Goal: Check status: Verify the current state of an ongoing process or item

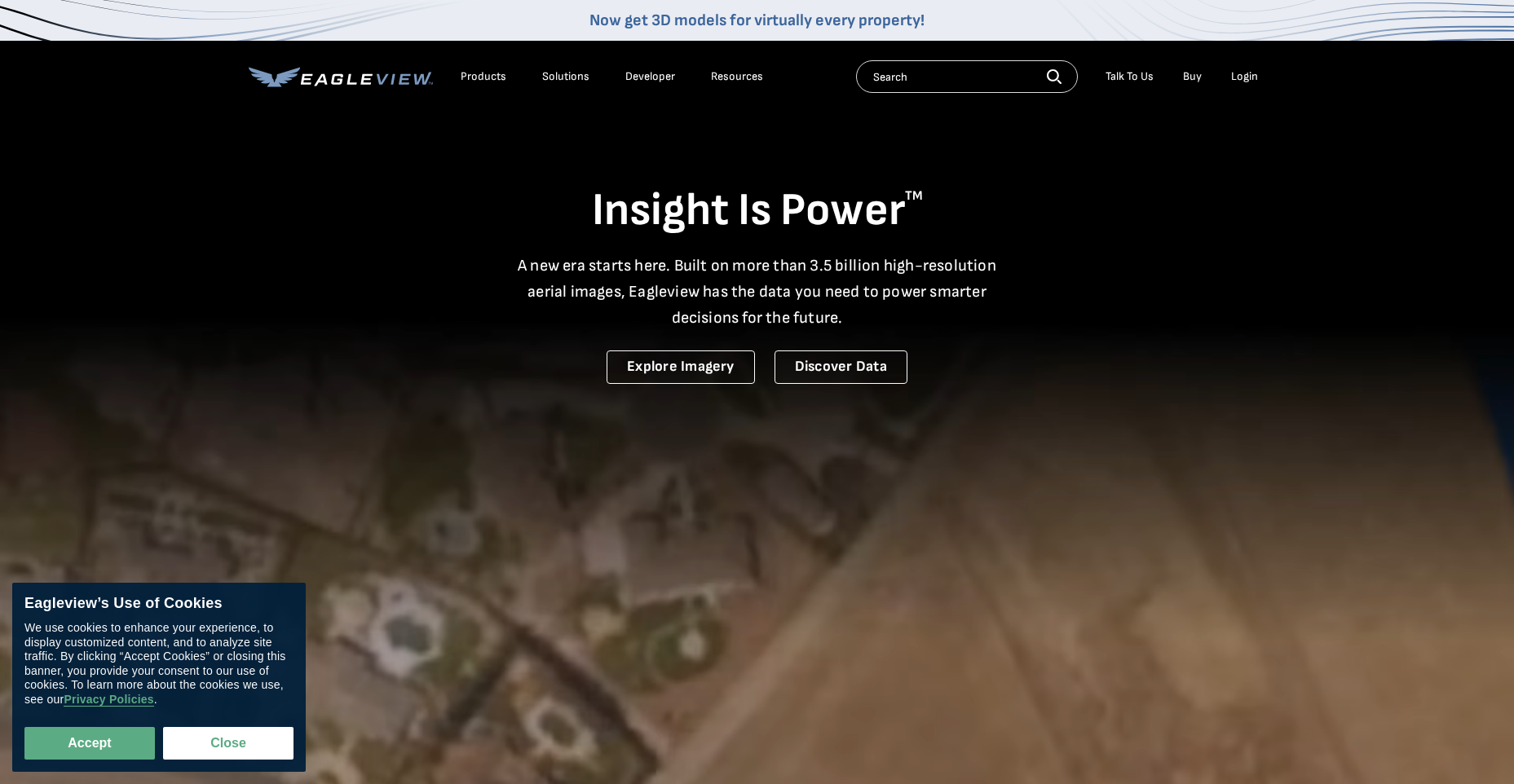
click at [1241, 69] on li "Login" at bounding box center [1244, 76] width 43 height 25
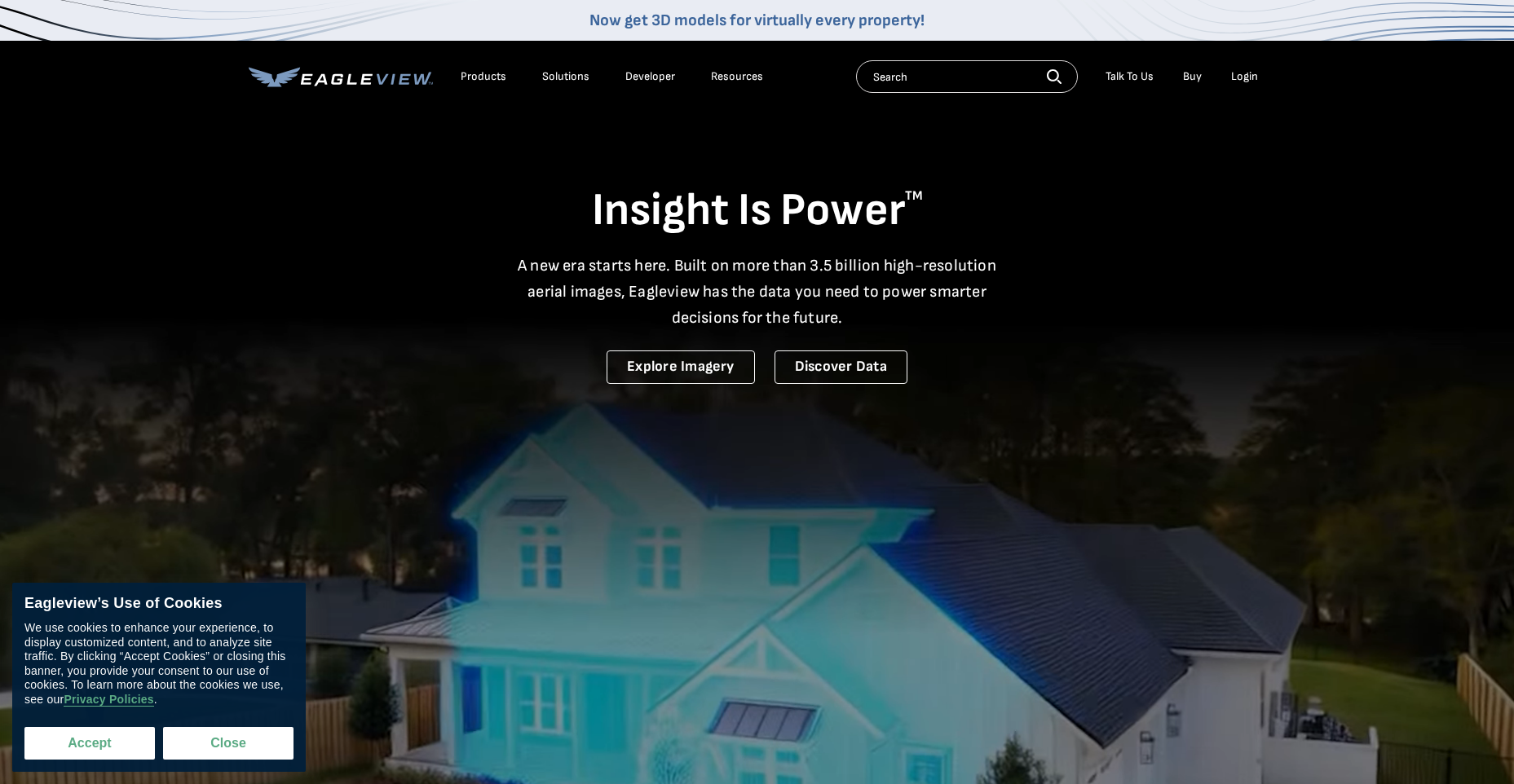
click at [95, 737] on button "Accept" at bounding box center [90, 743] width 131 height 32
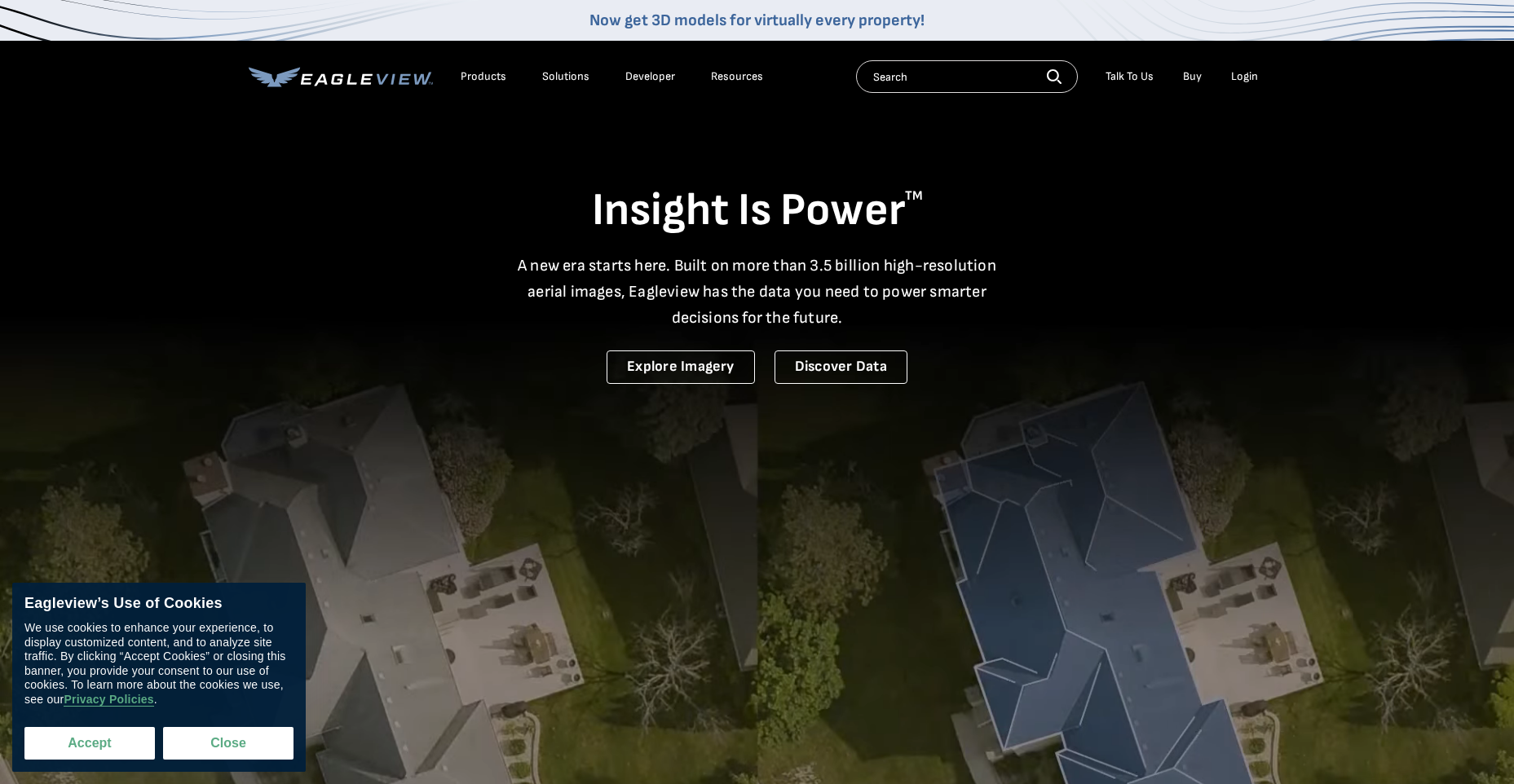
checkbox input "true"
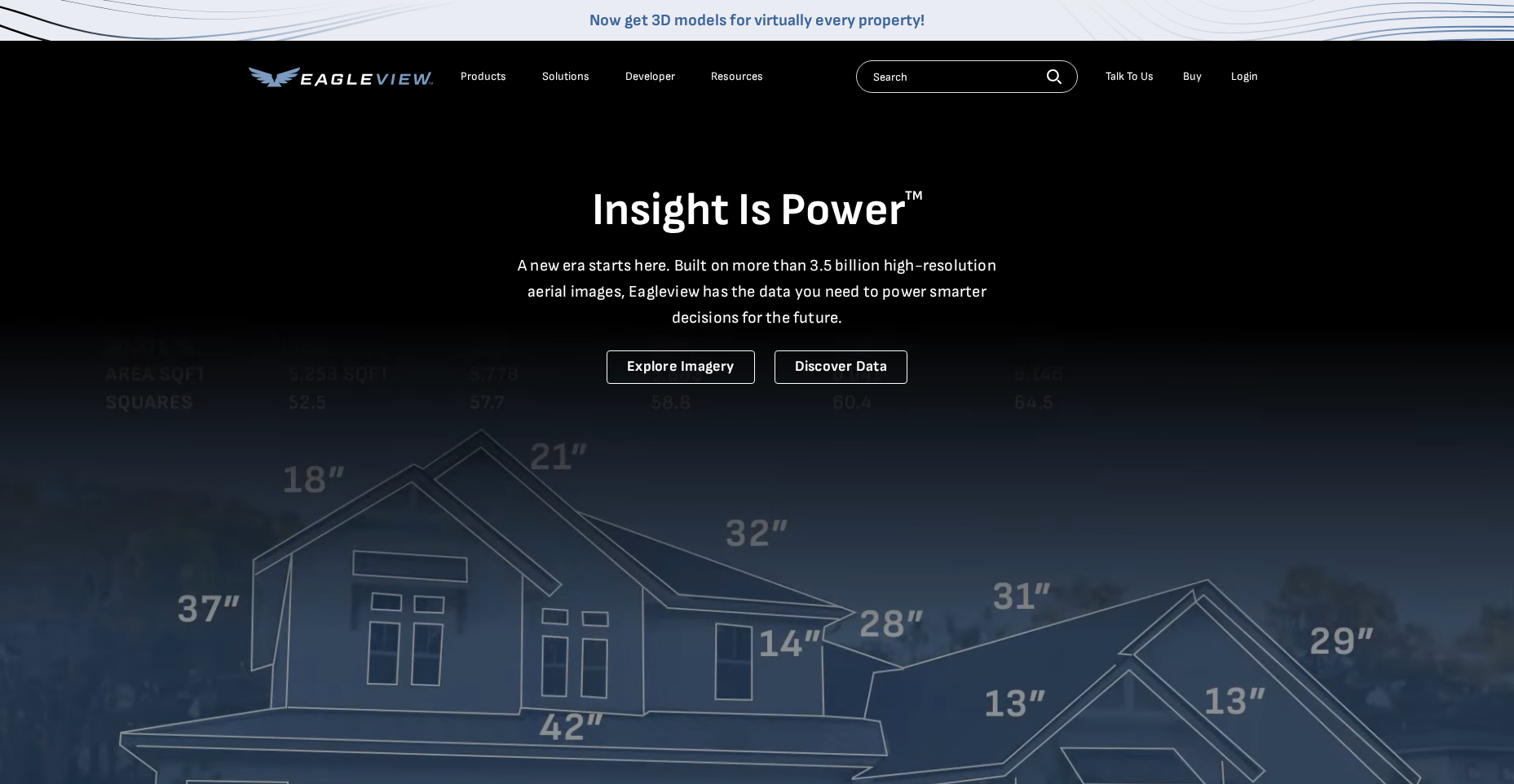
click at [1241, 81] on div "Login" at bounding box center [1243, 76] width 27 height 15
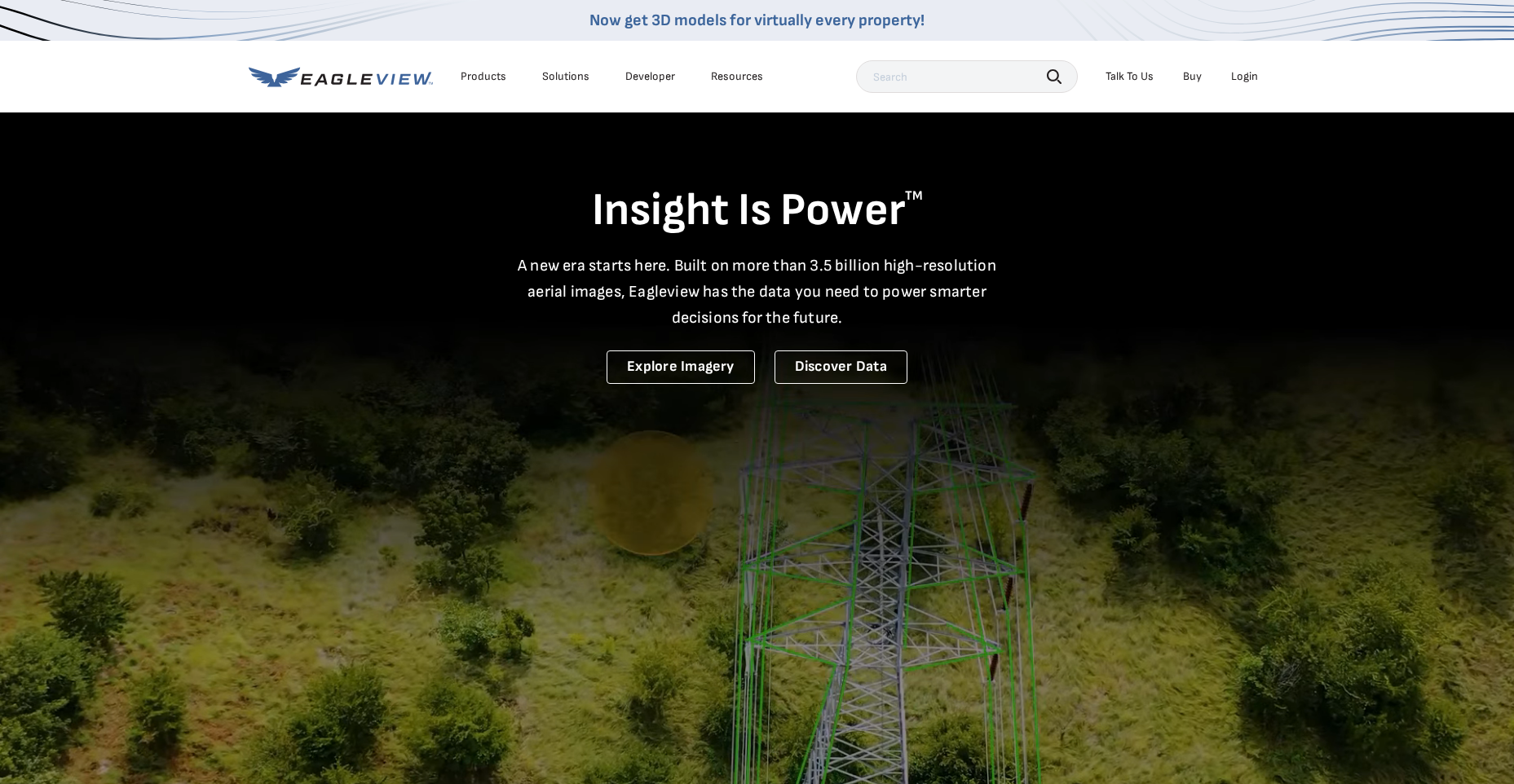
click at [1249, 77] on div "Login" at bounding box center [1243, 76] width 27 height 15
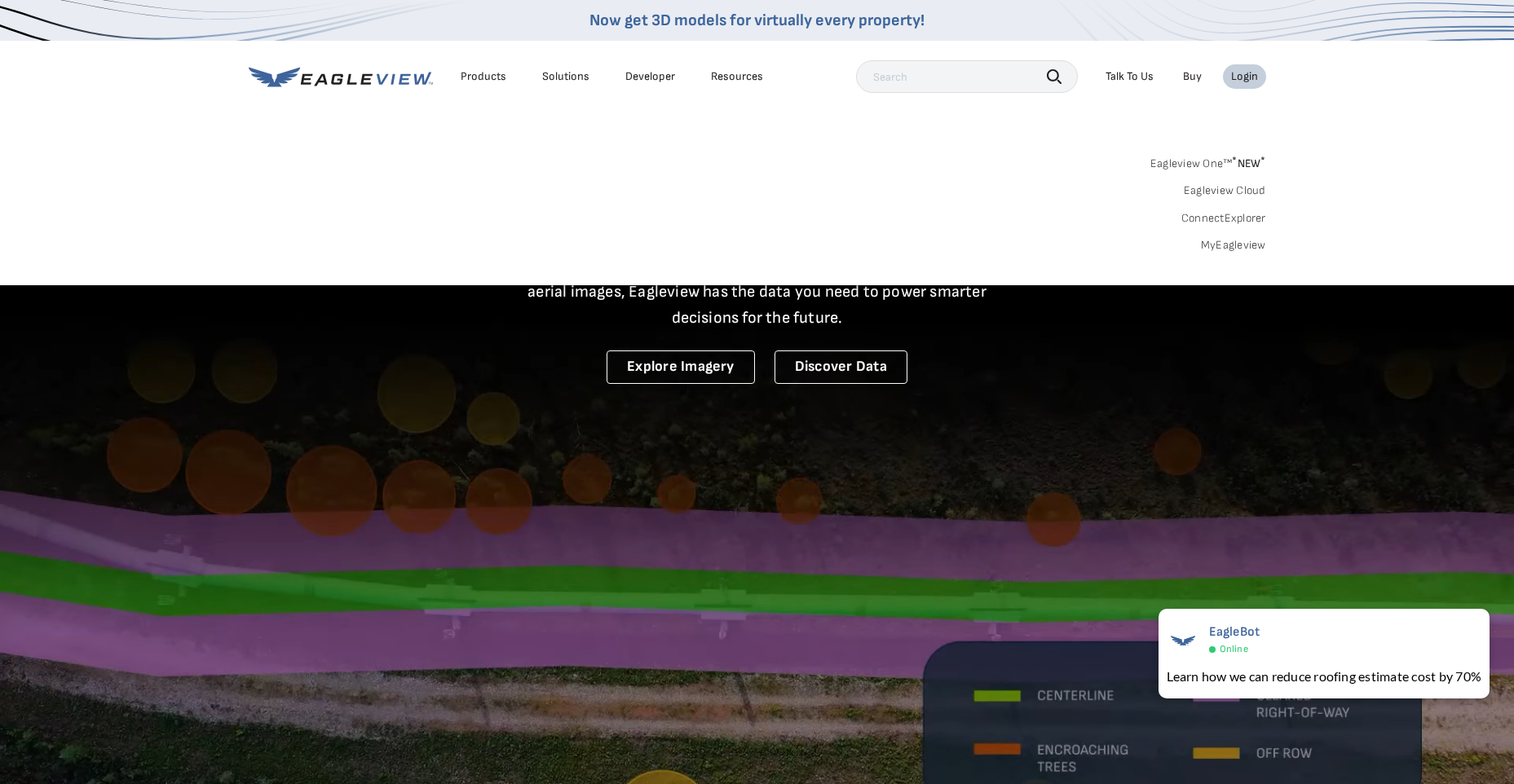
click at [1234, 248] on link "MyEagleview" at bounding box center [1233, 245] width 65 height 15
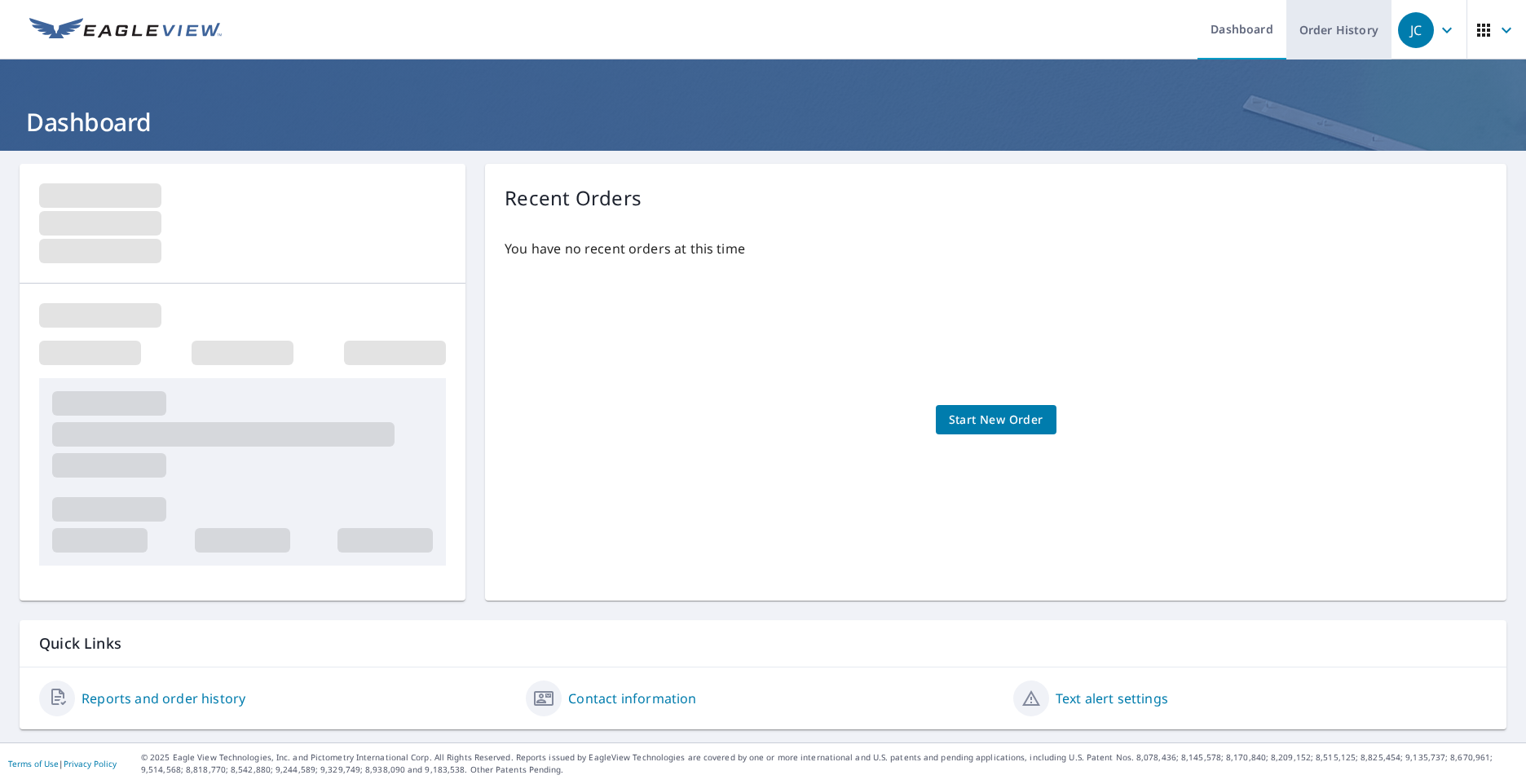
click at [1325, 27] on link "Order History" at bounding box center [1338, 30] width 105 height 59
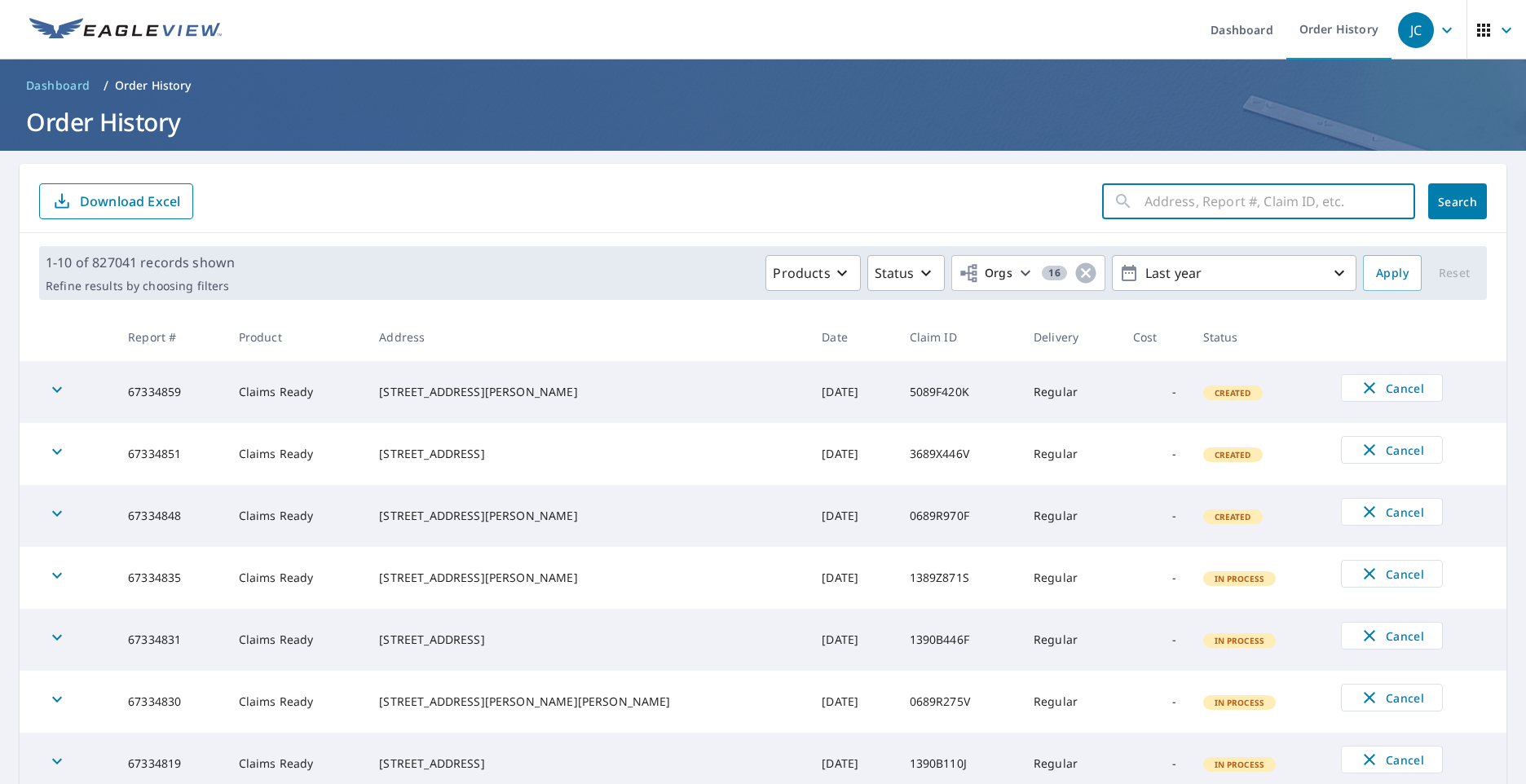
click at [1262, 208] on input "text" at bounding box center [1279, 201] width 271 height 45
paste input "275 WALNUTWOOD TRL"
type input "275 WALNUTWOOD TRL"
click button "Search" at bounding box center [1458, 201] width 59 height 35
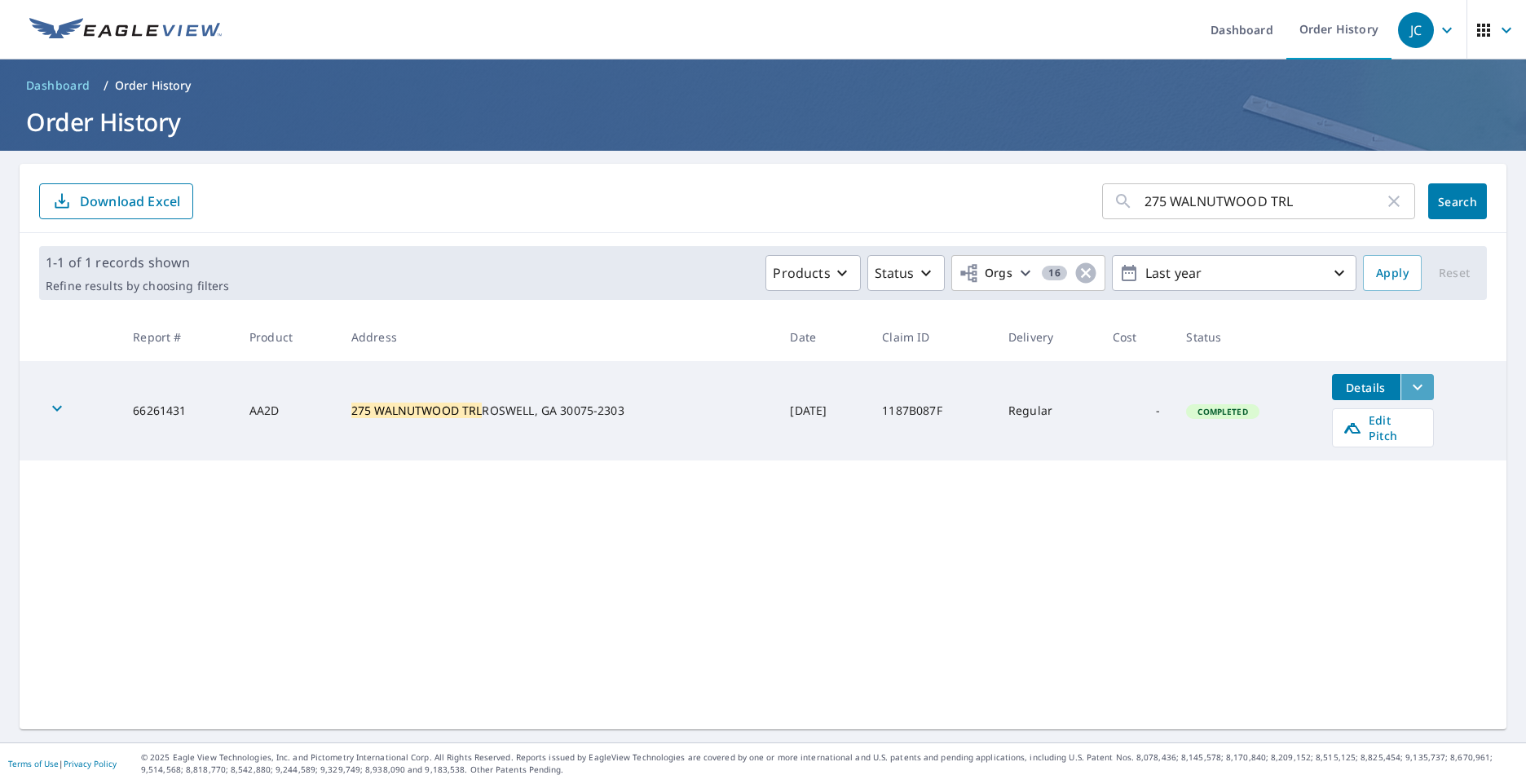
click at [1408, 384] on icon "filesDropdownBtn-66261431" at bounding box center [1418, 388] width 20 height 20
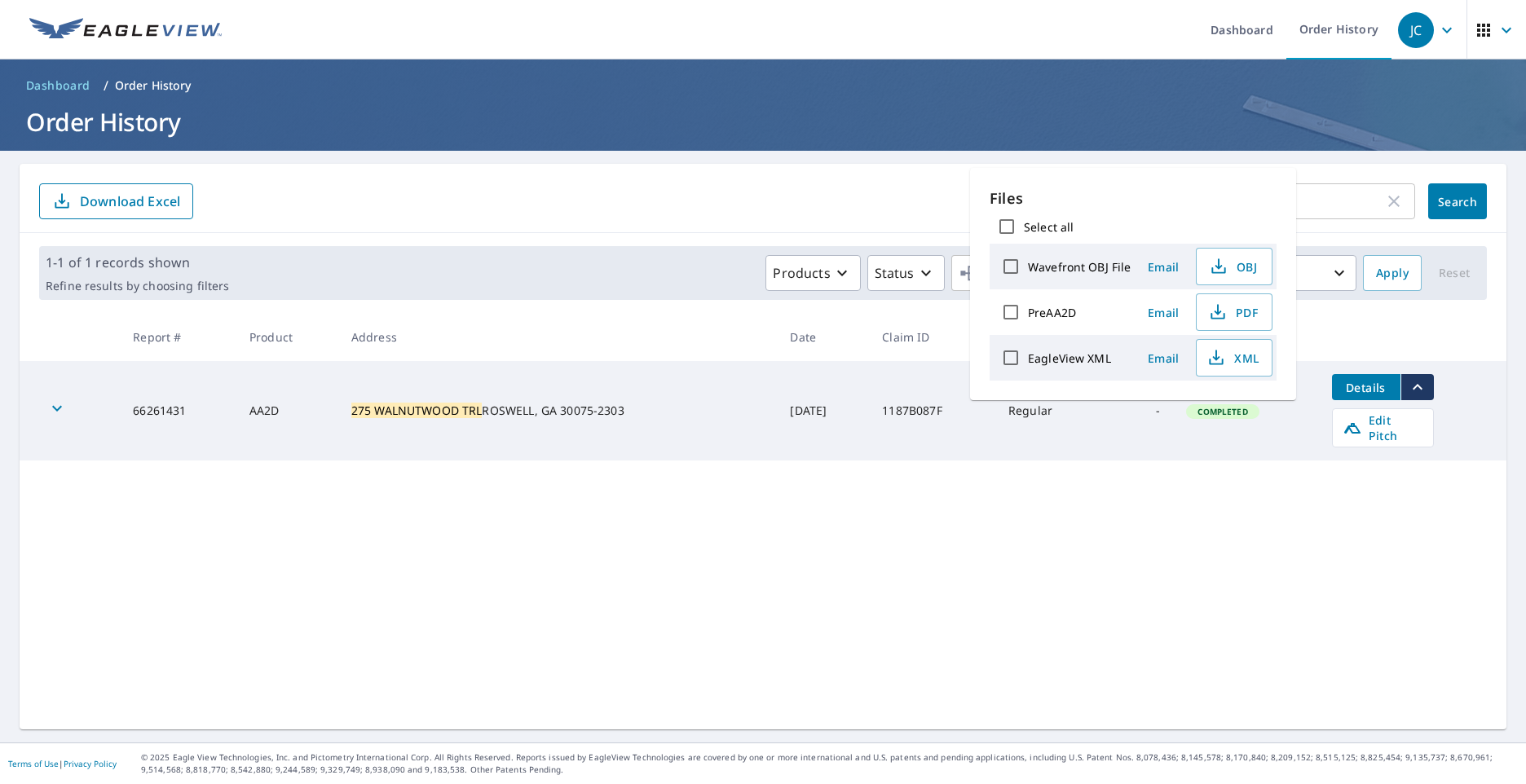
click at [1441, 565] on div "275 WALNUTWOOD TRL ​ Search Download Excel 1-1 of 1 records shown Refine result…" at bounding box center [763, 447] width 1487 height 566
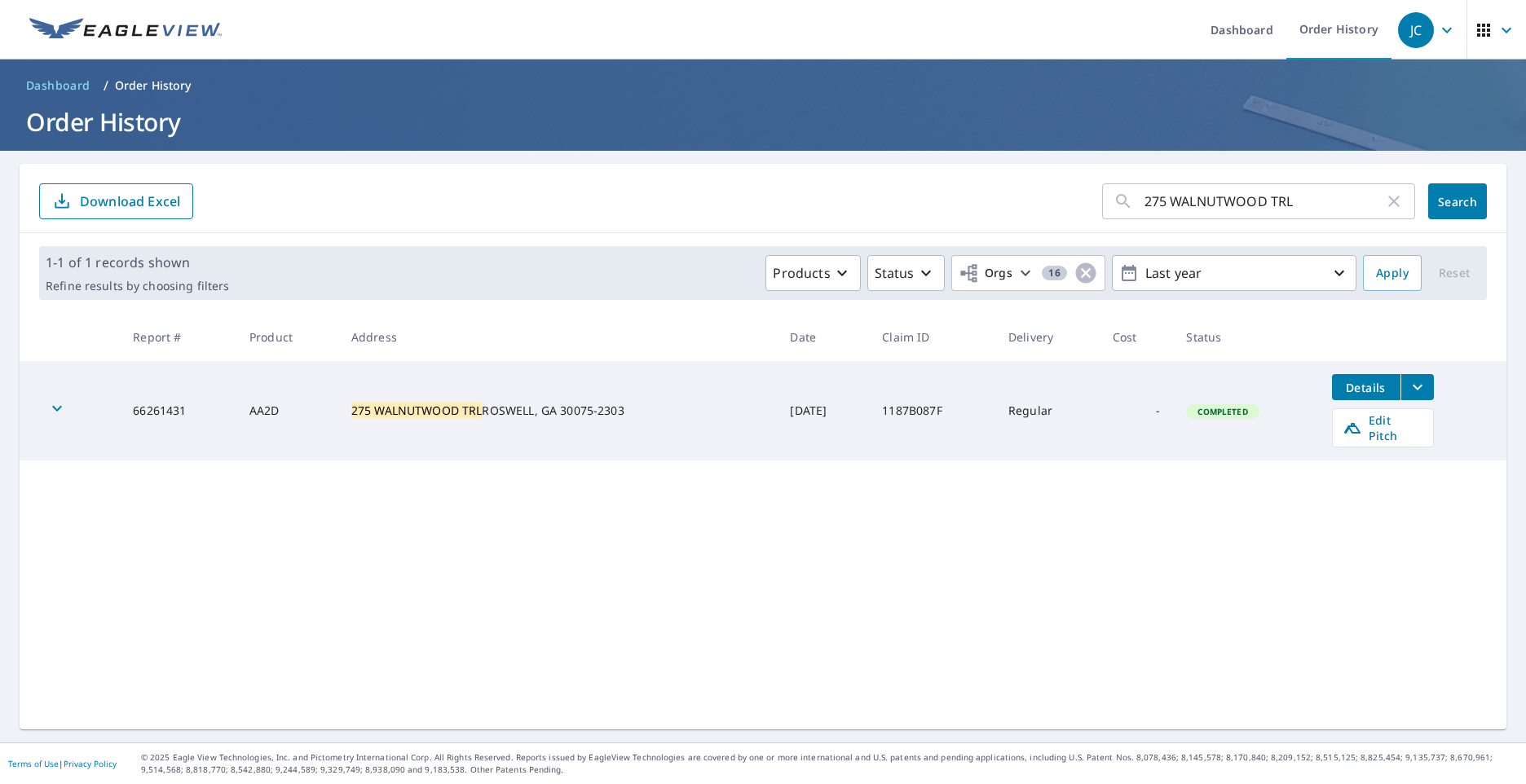
click at [62, 405] on icon "button" at bounding box center [57, 408] width 20 height 20
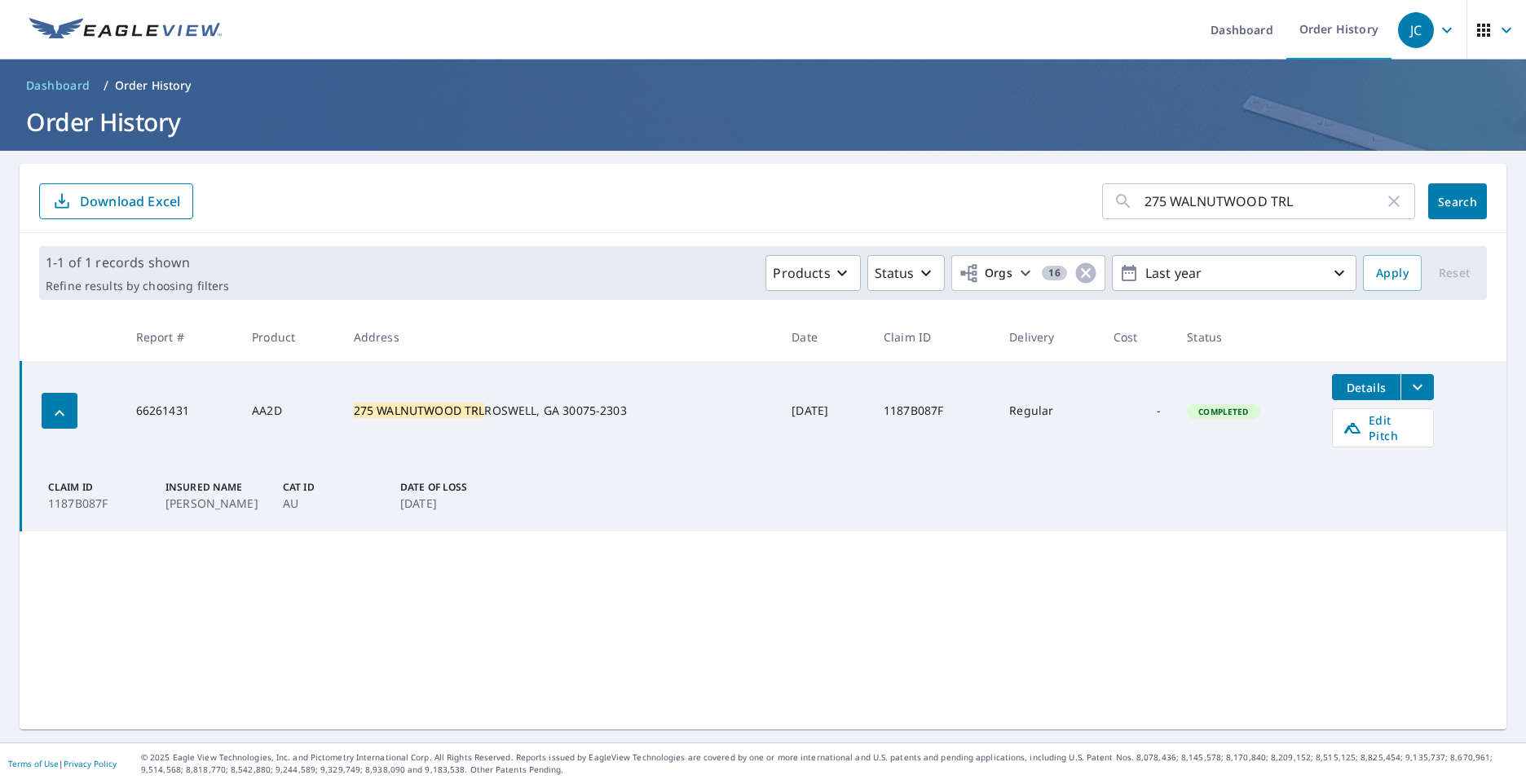
click at [60, 396] on div "button" at bounding box center [59, 410] width 35 height 35
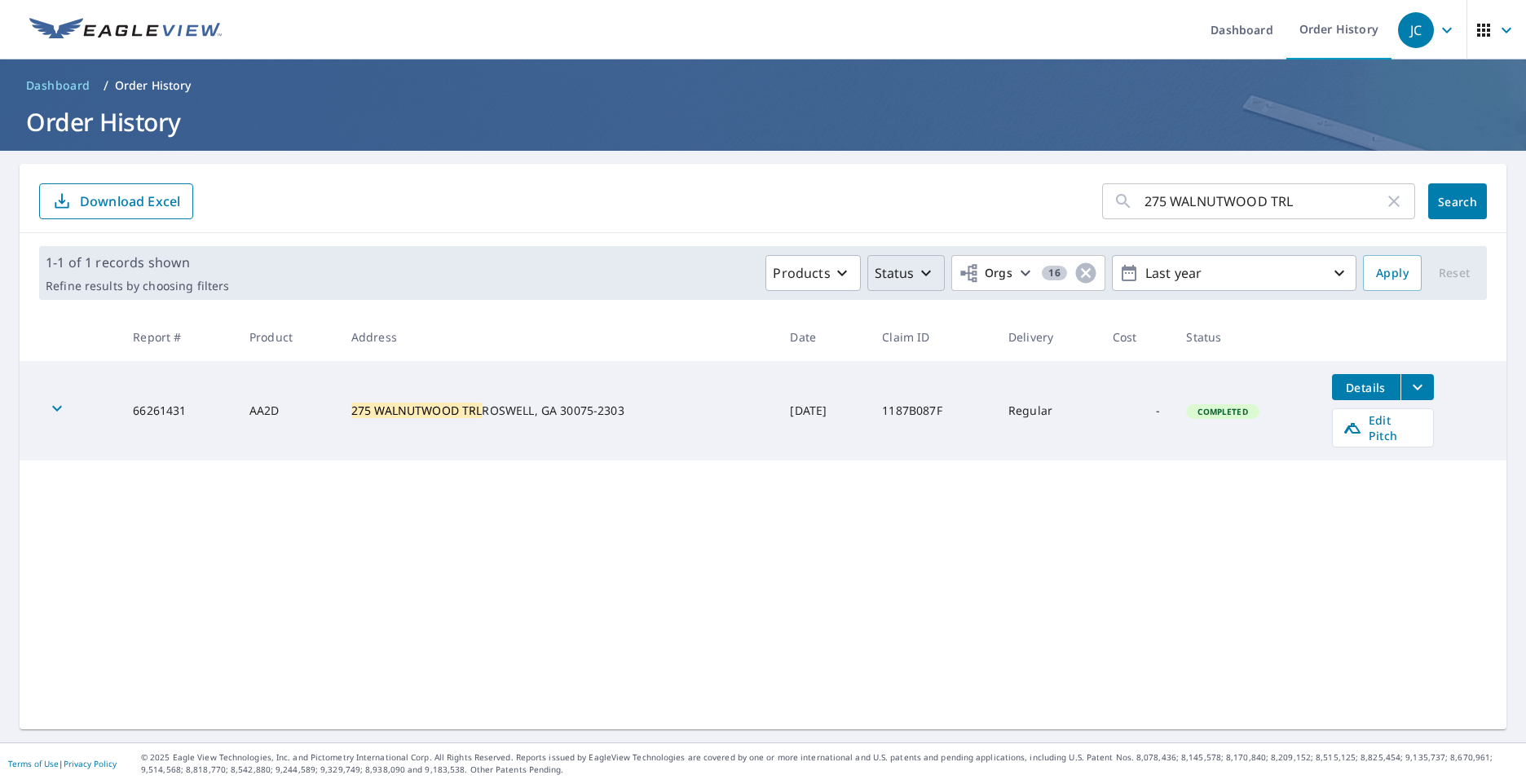
click at [900, 272] on p "Status" at bounding box center [894, 273] width 40 height 20
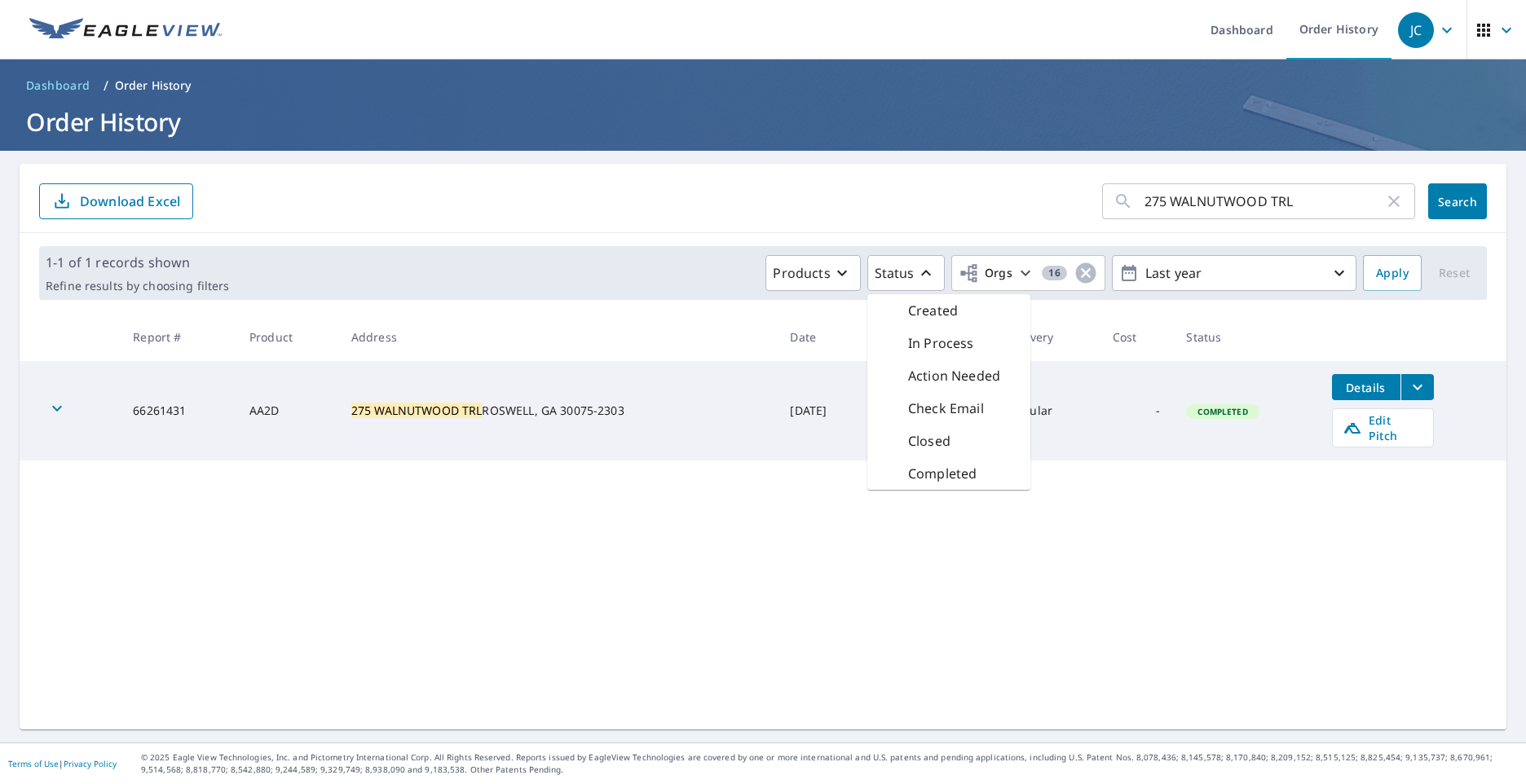
click at [643, 259] on div "Products Status Created In Process Action Needed Check Email Closed Completed O…" at bounding box center [795, 272] width 1121 height 35
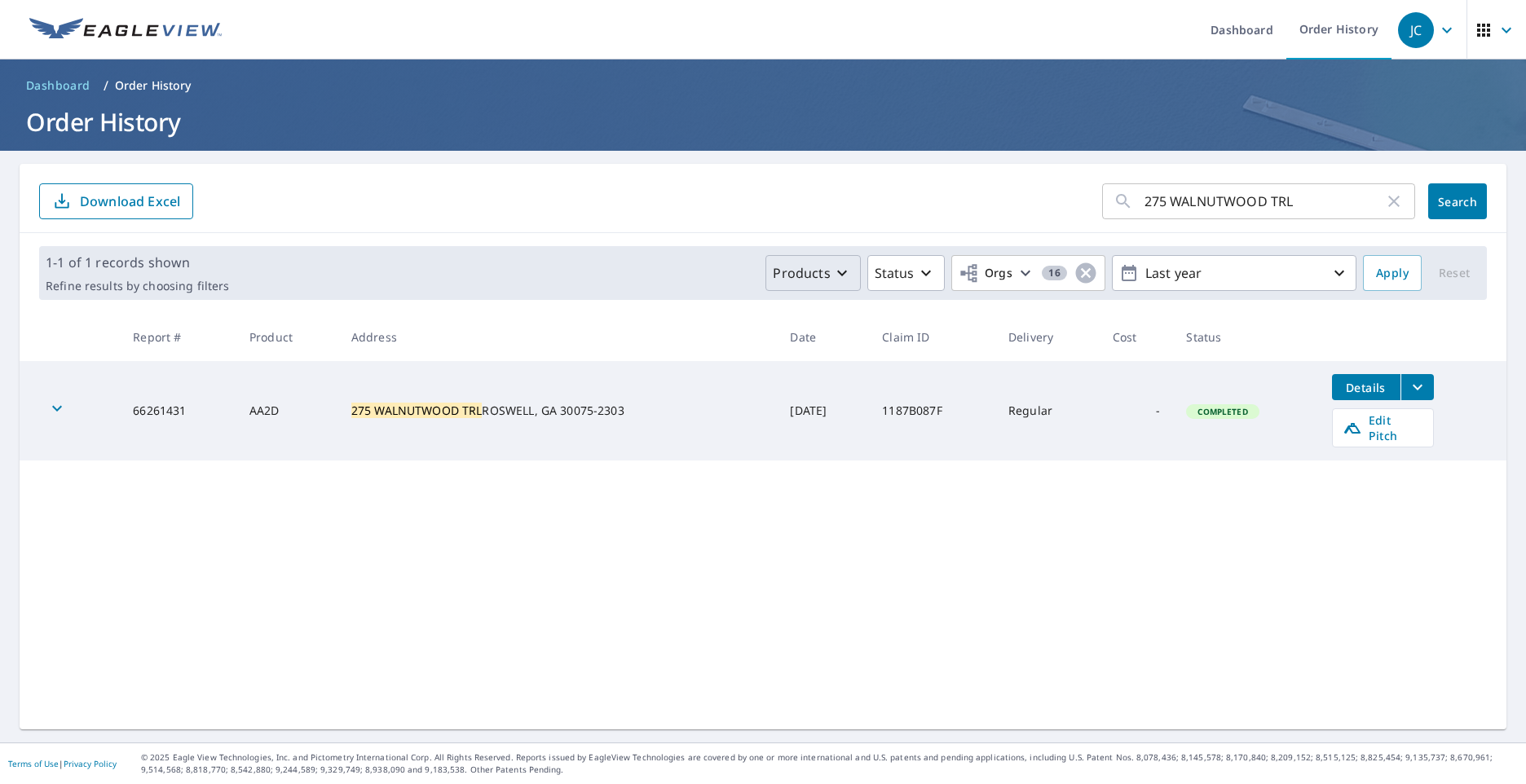
click at [837, 273] on icon "button" at bounding box center [842, 273] width 10 height 6
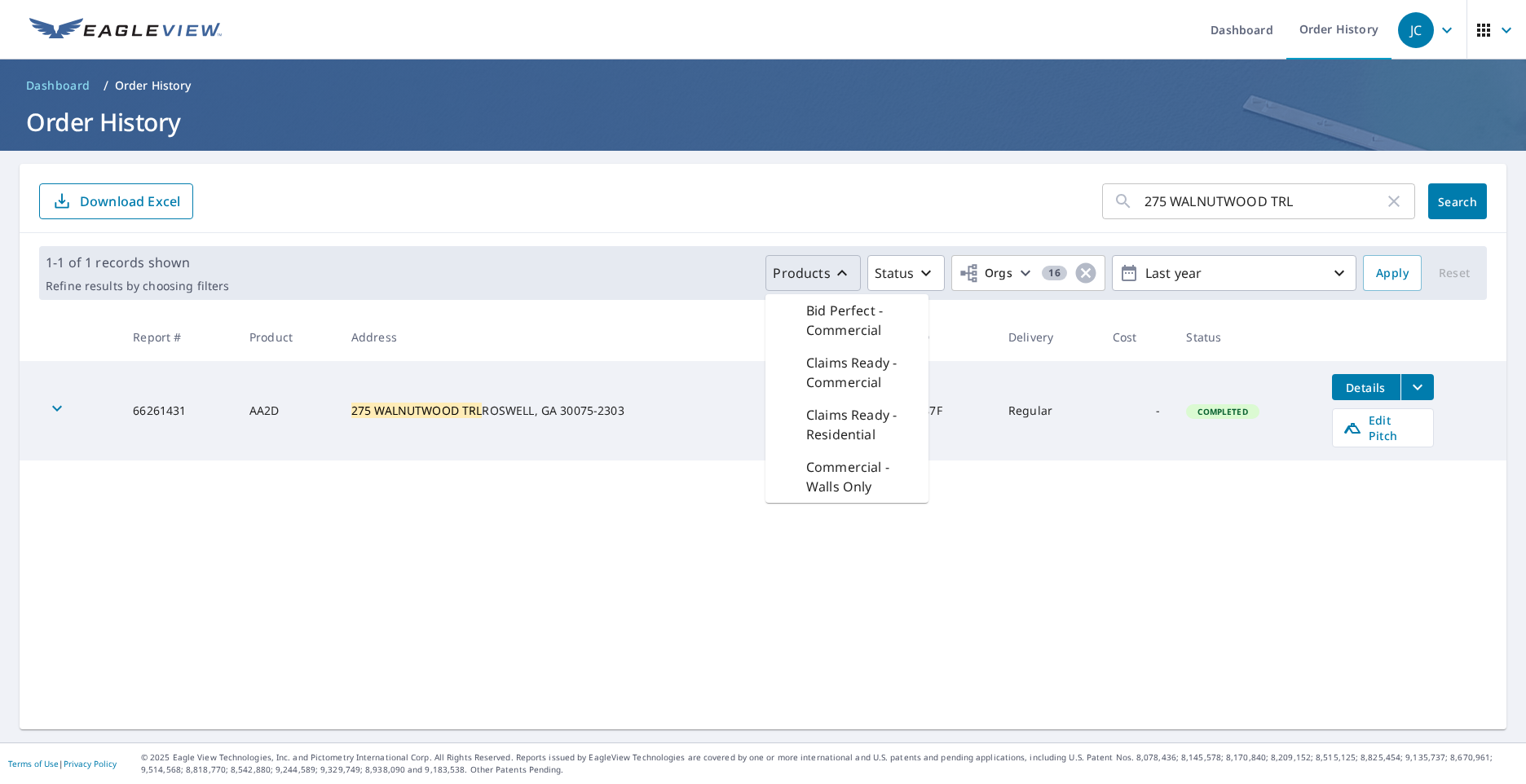
click at [643, 266] on div "Products Bid Perfect - Commercial Claims Ready - Commercial Claims Ready - Resi…" at bounding box center [795, 272] width 1121 height 35
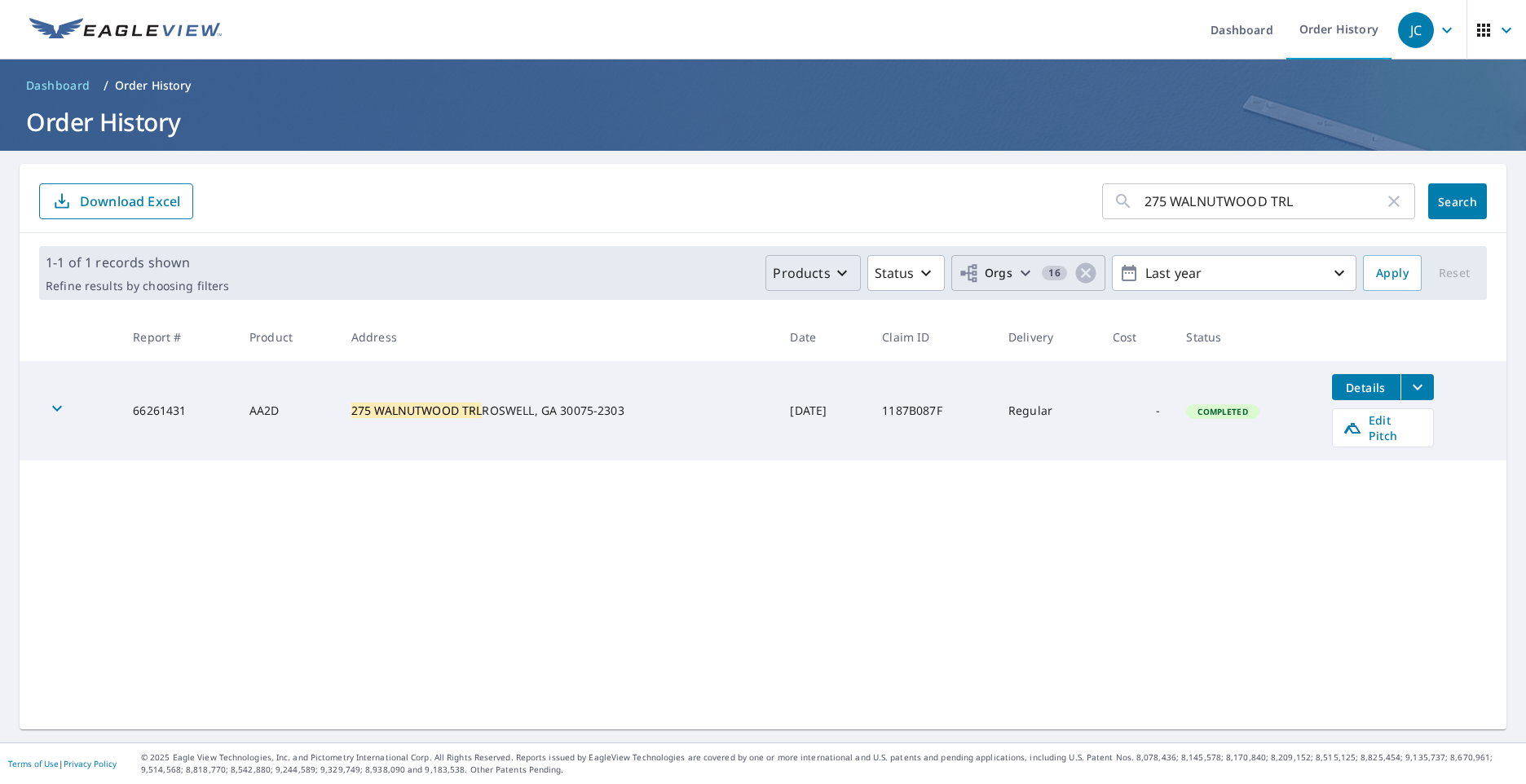
click at [1015, 278] on icon "button" at bounding box center [1025, 273] width 20 height 20
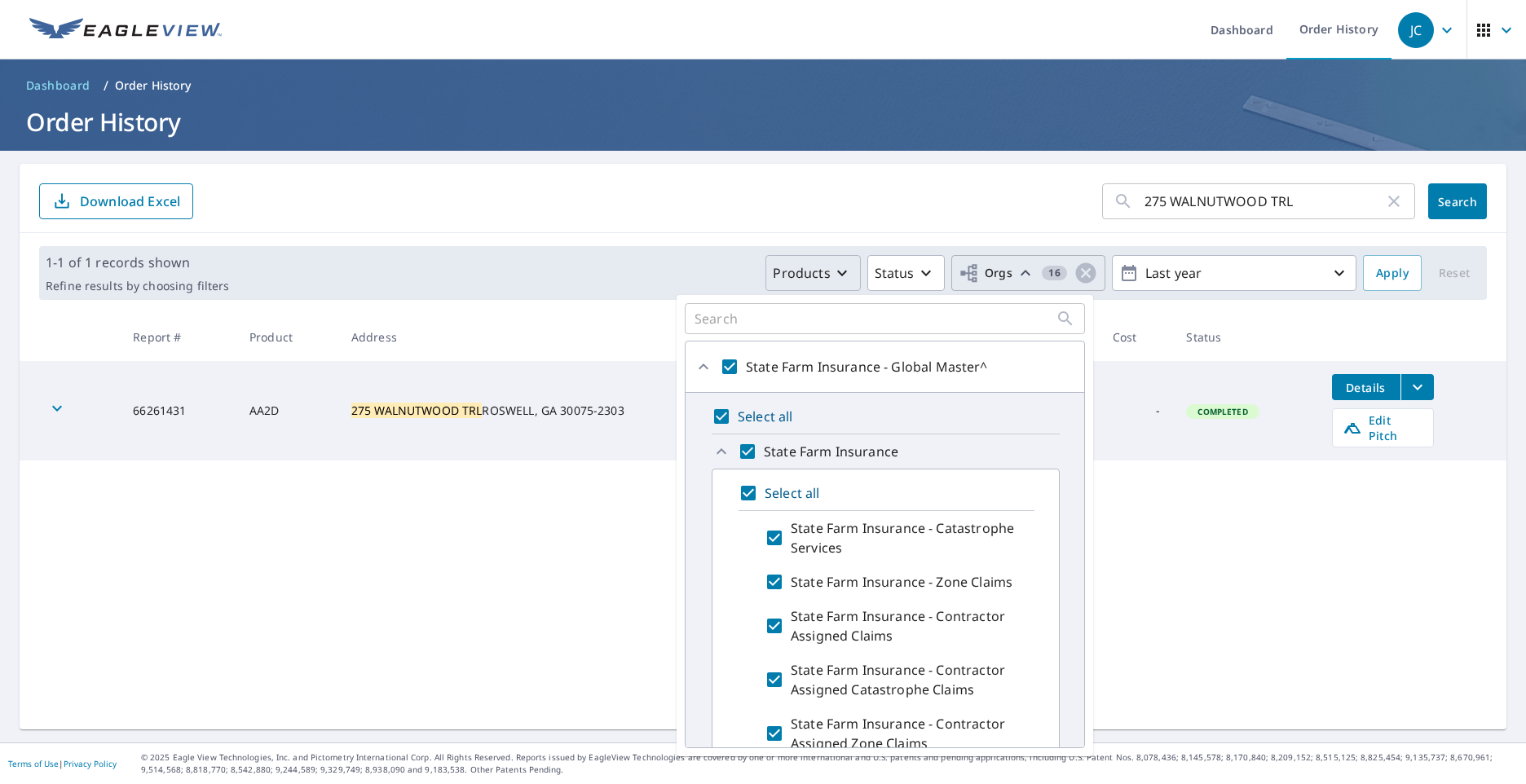
click at [655, 268] on div "Products Status Orgs 16 Last year" at bounding box center [795, 272] width 1121 height 35
drag, startPoint x: 655, startPoint y: 268, endPoint x: 688, endPoint y: 262, distance: 33.5
click at [658, 266] on div "Products Status Orgs 16 Last year" at bounding box center [795, 272] width 1121 height 35
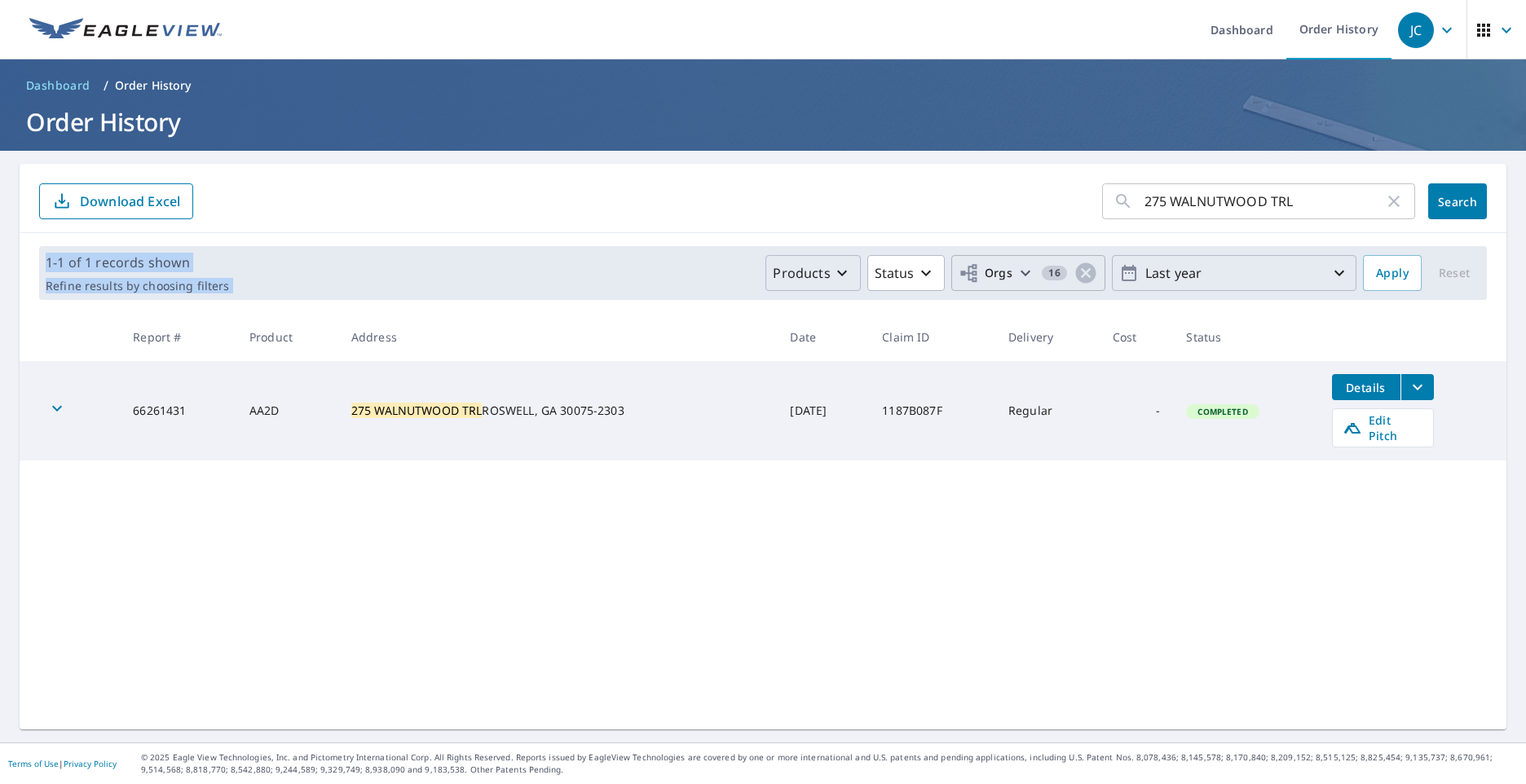
click at [1338, 279] on button "Last year" at bounding box center [1234, 272] width 245 height 35
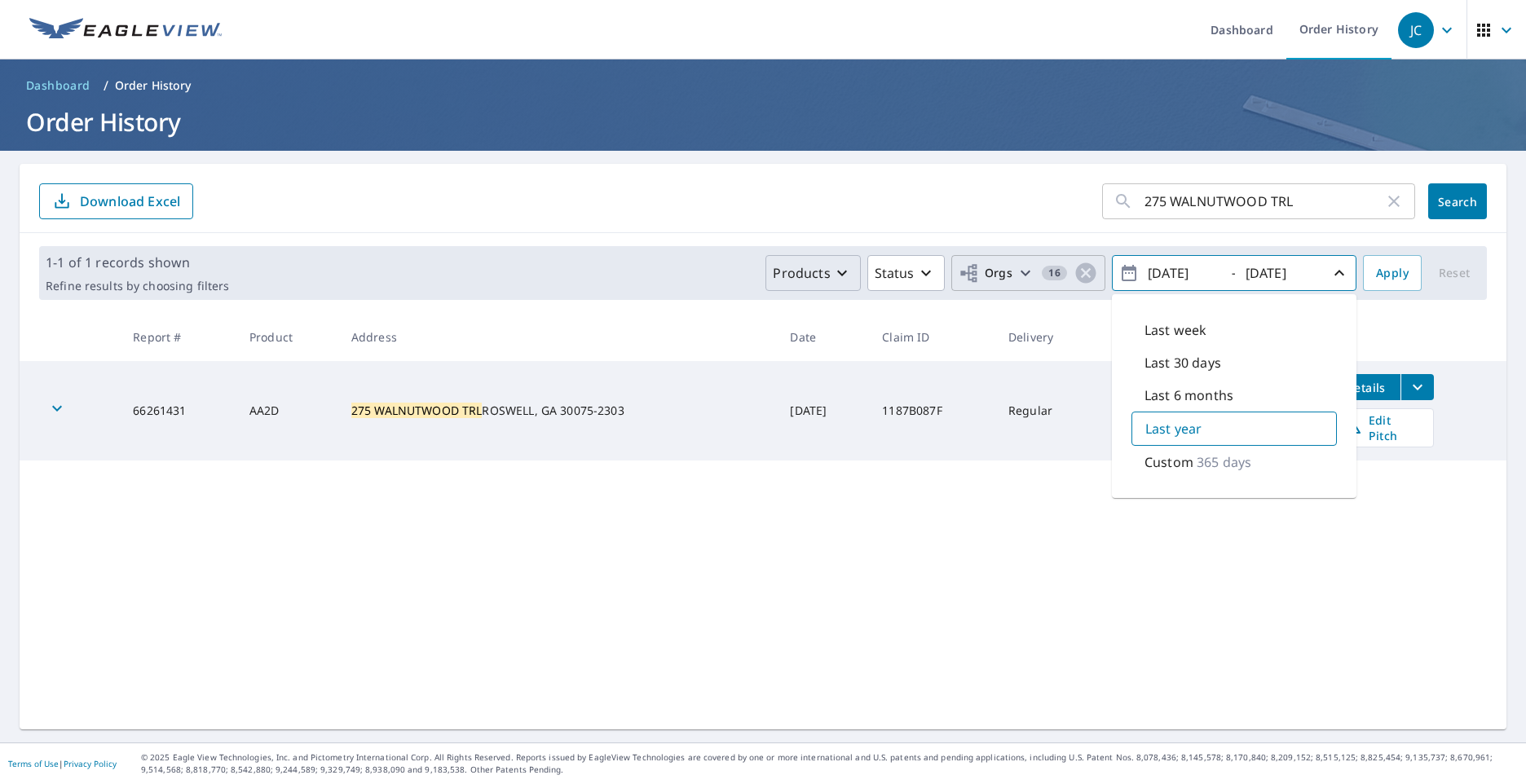
click at [570, 240] on div "1-1 of 1 records shown Refine results by choosing filters Products Status Orgs …" at bounding box center [763, 272] width 1487 height 80
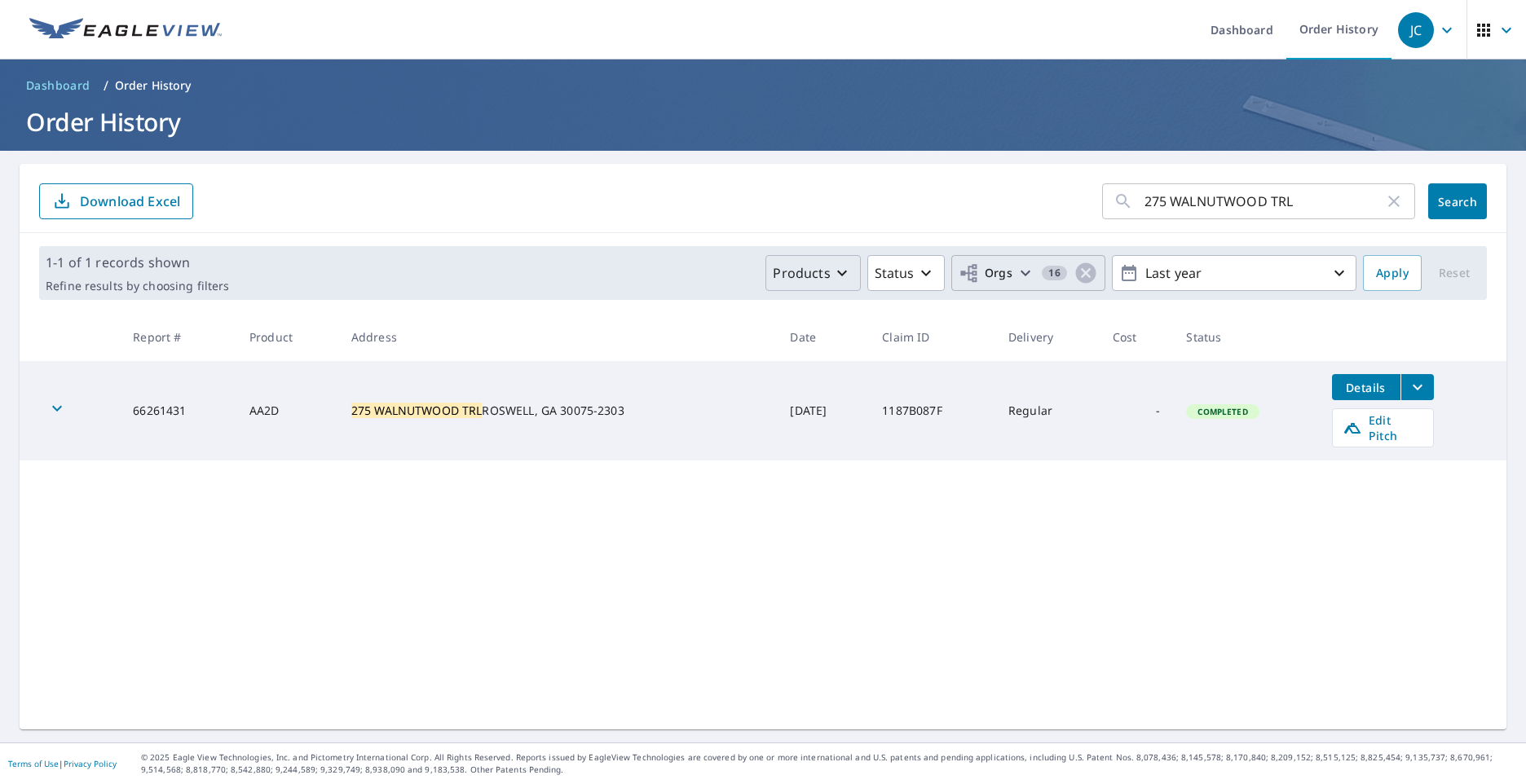
click at [1437, 32] on icon "button" at bounding box center [1447, 30] width 20 height 20
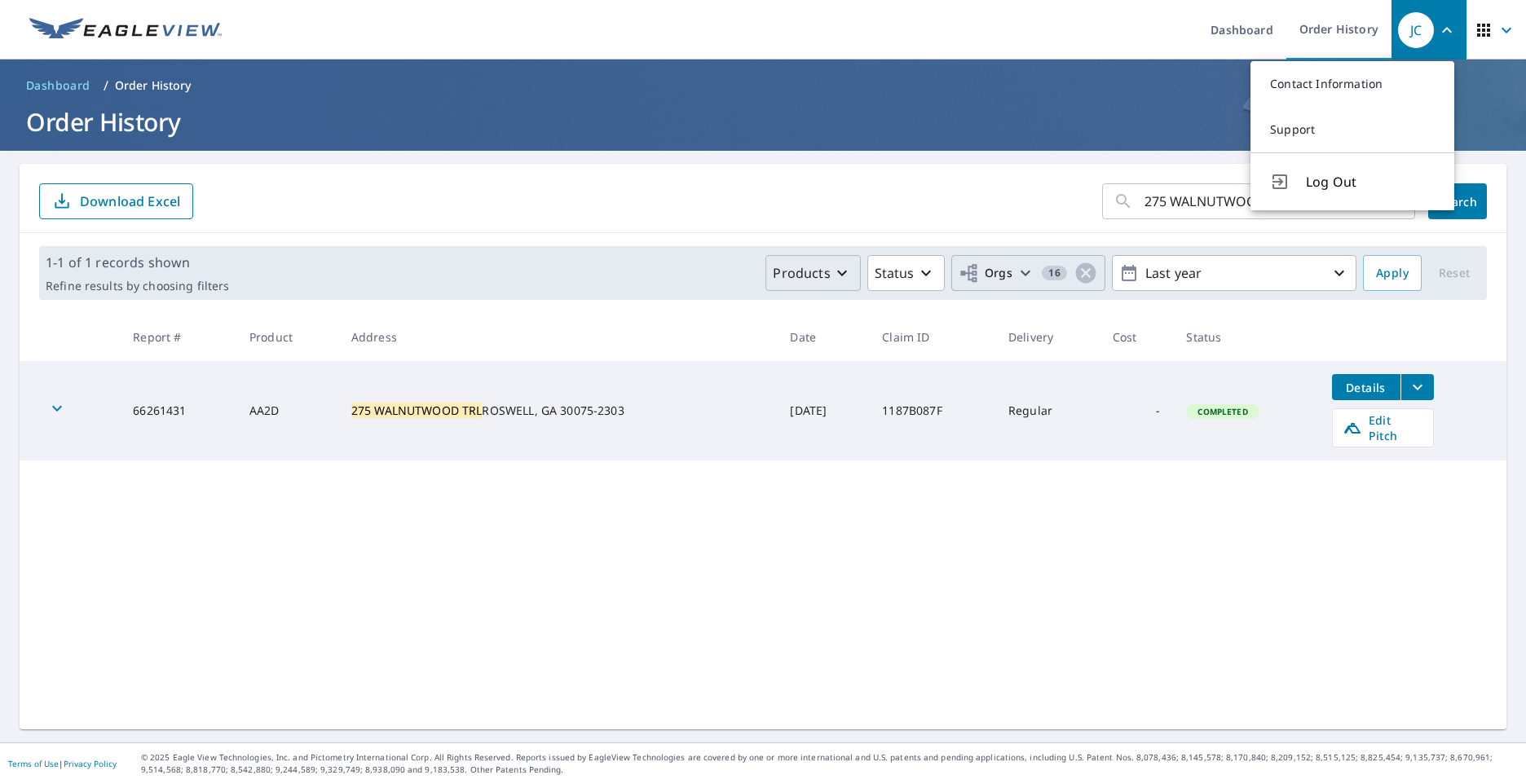
click at [1068, 33] on ul "Dashboard Order History" at bounding box center [811, 30] width 1160 height 59
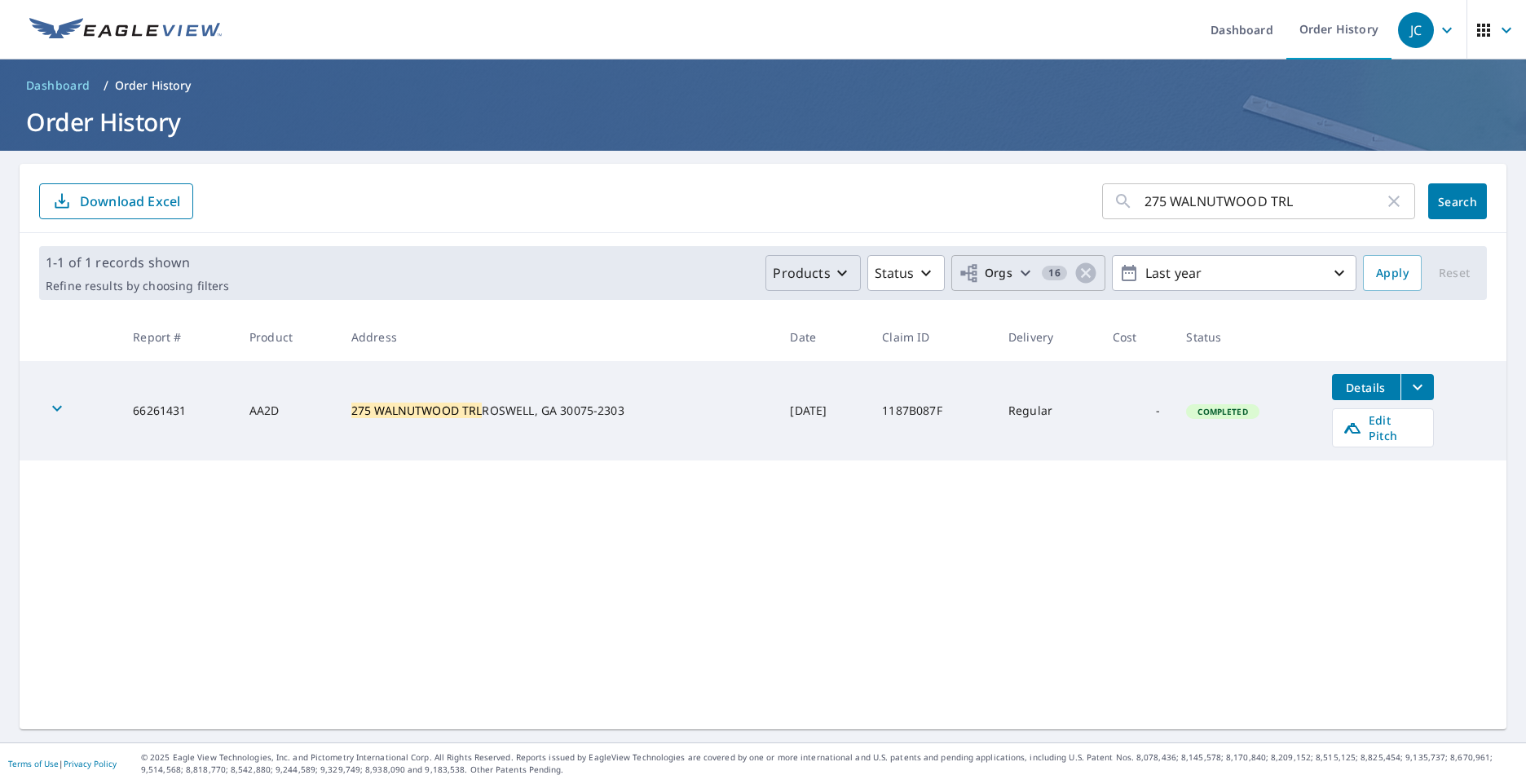
click at [1496, 30] on icon "button" at bounding box center [1506, 30] width 20 height 20
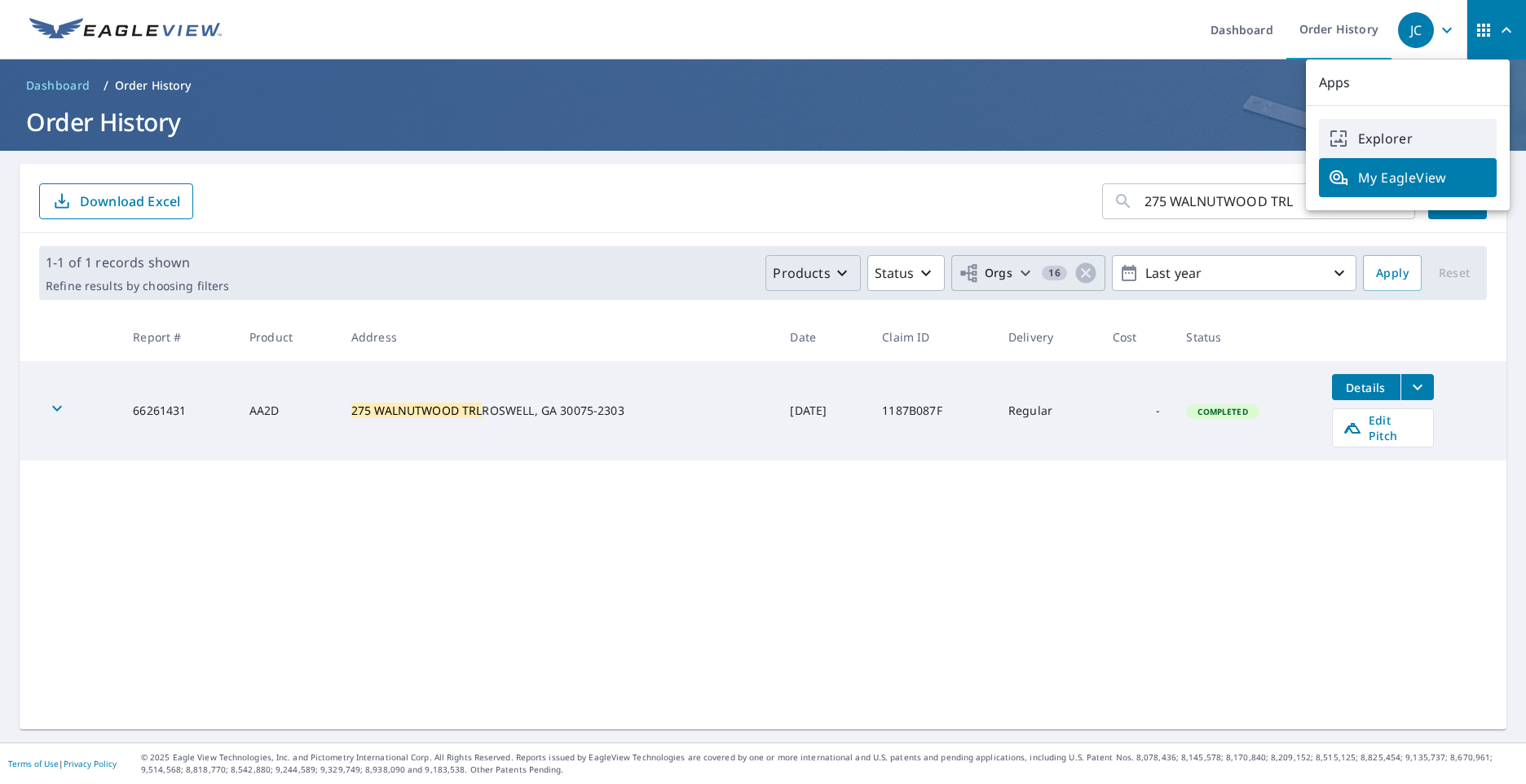
click at [1405, 146] on span "Explorer" at bounding box center [1407, 139] width 158 height 20
